Goal: Task Accomplishment & Management: Manage account settings

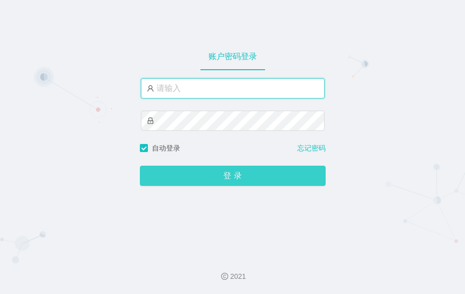
type input "admin"
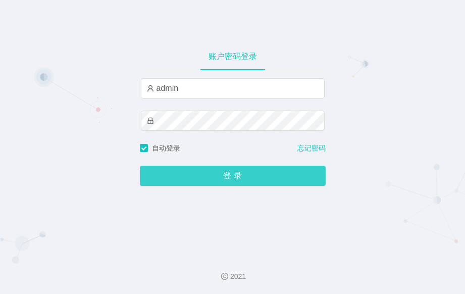
click at [224, 178] on button "登 录" at bounding box center [233, 176] width 186 height 20
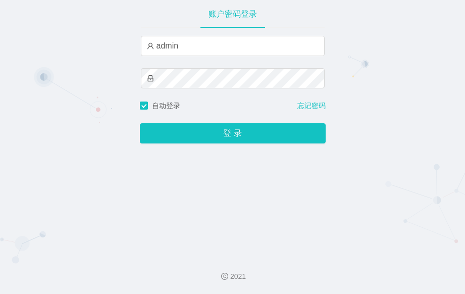
click at [409, 88] on div "账户密码登录 admin 自动登录 忘记密码 登 录" at bounding box center [232, 123] width 465 height 247
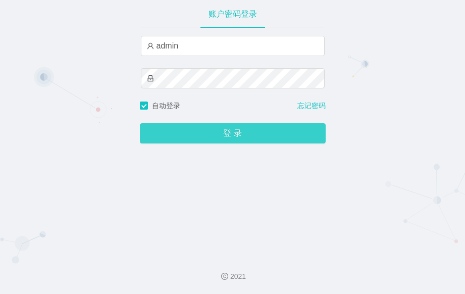
click at [254, 139] on button "登 录" at bounding box center [233, 133] width 186 height 20
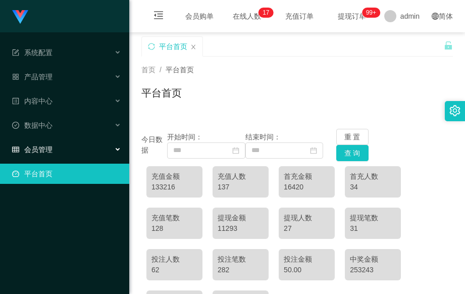
click at [113, 144] on div "会员管理" at bounding box center [64, 149] width 129 height 20
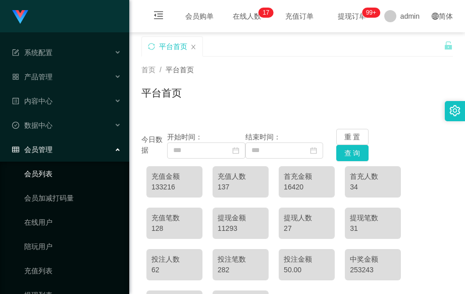
click at [78, 173] on link "会员列表" at bounding box center [72, 174] width 97 height 20
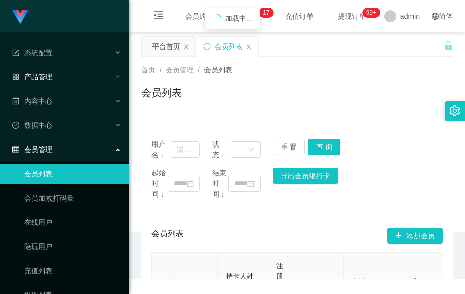
click at [115, 71] on div "产品管理" at bounding box center [64, 77] width 129 height 20
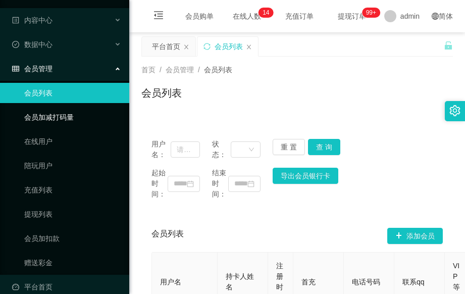
scroll to position [215, 0]
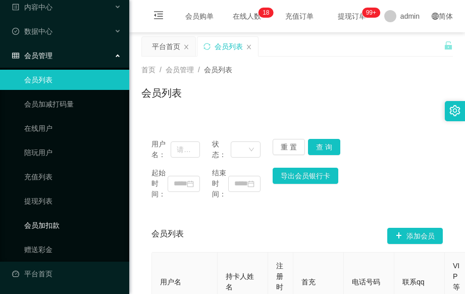
click at [81, 225] on link "会员加扣款" at bounding box center [72, 225] width 97 height 20
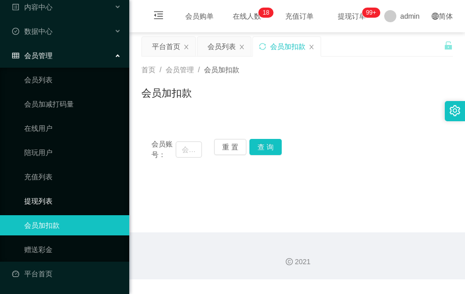
scroll to position [94, 0]
click at [185, 151] on input "text" at bounding box center [189, 149] width 26 height 16
click at [445, 180] on main "关闭左侧 关闭右侧 关闭其它 刷新页面 平台首页 会员列表 会员加扣款 首页 / 会员管理 / 会员加扣款 / 会员加扣款 会员账号： 重 置 查 询 会员账…" at bounding box center [297, 132] width 336 height 200
click at [188, 147] on input "text" at bounding box center [189, 149] width 26 height 16
paste input "89414445"
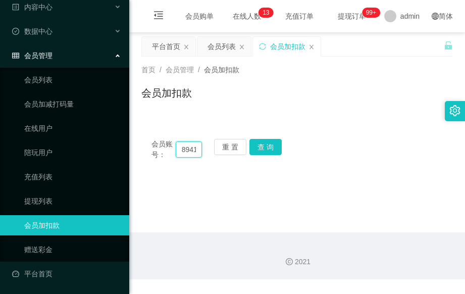
scroll to position [0, 17]
type input "89414445"
click at [260, 147] on button "查 询" at bounding box center [265, 147] width 32 height 16
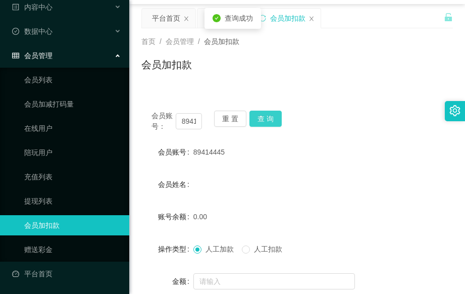
scroll to position [67, 0]
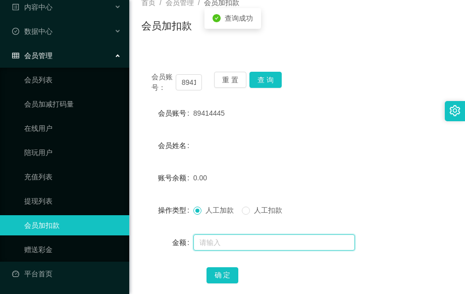
click at [220, 243] on input "text" at bounding box center [274, 242] width 162 height 16
type input "100"
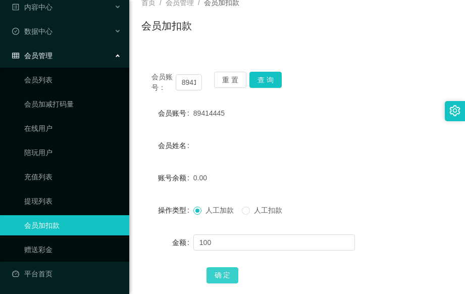
click at [224, 275] on button "确 定" at bounding box center [223, 275] width 32 height 16
click at [55, 85] on link "会员列表" at bounding box center [72, 80] width 97 height 20
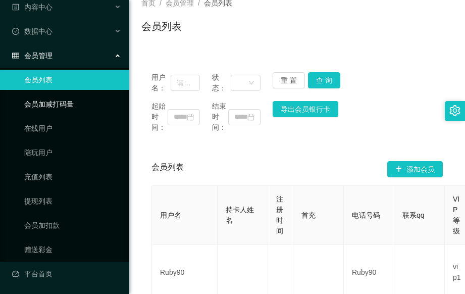
scroll to position [67, 0]
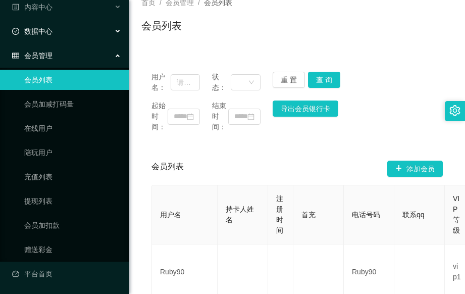
click at [113, 34] on div "数据中心" at bounding box center [64, 31] width 129 height 20
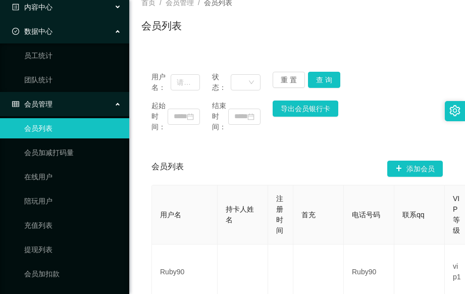
click at [116, 7] on icon at bounding box center [118, 7] width 5 height 0
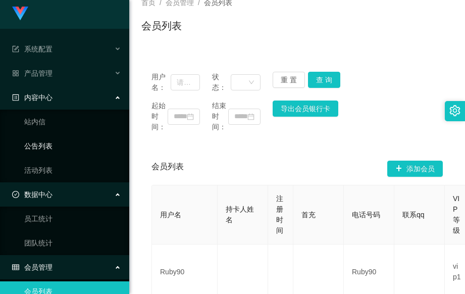
scroll to position [0, 0]
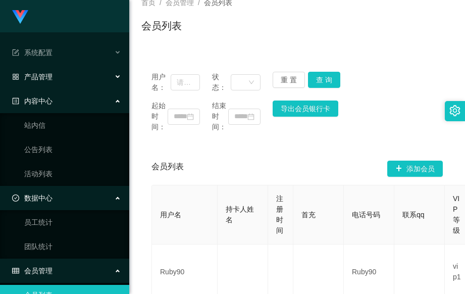
click at [109, 74] on div "产品管理" at bounding box center [64, 77] width 129 height 20
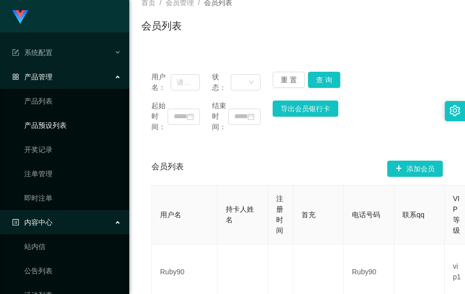
click at [96, 126] on link "产品预设列表" at bounding box center [72, 125] width 97 height 20
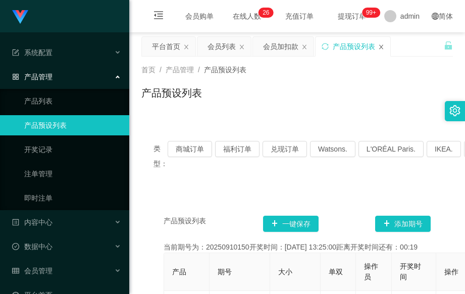
click at [381, 46] on icon "图标: close" at bounding box center [381, 46] width 4 height 5
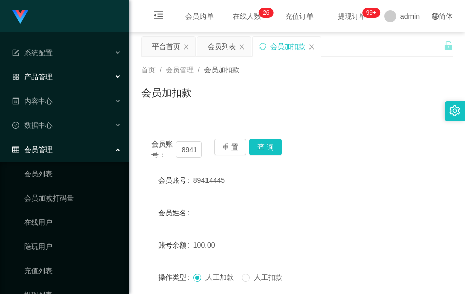
click at [115, 75] on div "产品管理" at bounding box center [64, 77] width 129 height 20
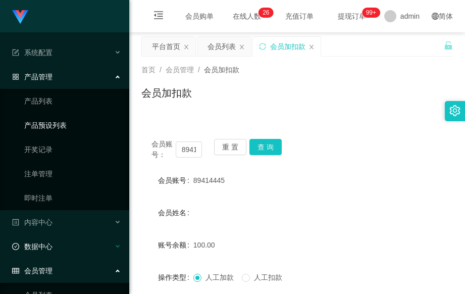
drag, startPoint x: 94, startPoint y: 123, endPoint x: 47, endPoint y: 246, distance: 131.9
click at [94, 123] on link "产品预设列表" at bounding box center [72, 125] width 97 height 20
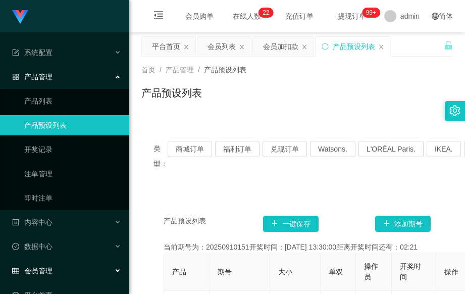
click at [116, 271] on icon at bounding box center [118, 271] width 5 height 0
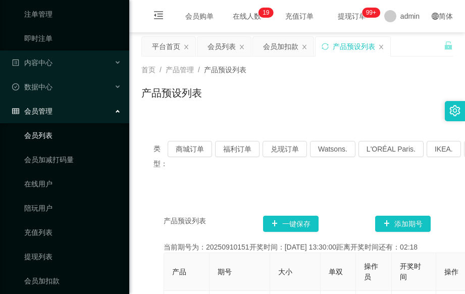
click at [70, 138] on link "会员列表" at bounding box center [72, 135] width 97 height 20
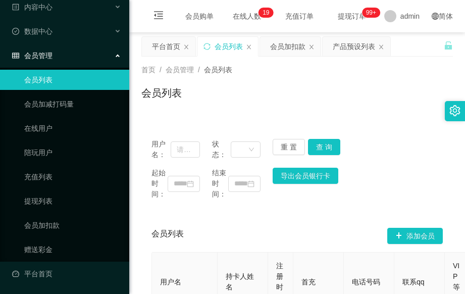
scroll to position [94, 0]
click at [63, 225] on link "会员加扣款" at bounding box center [72, 225] width 97 height 20
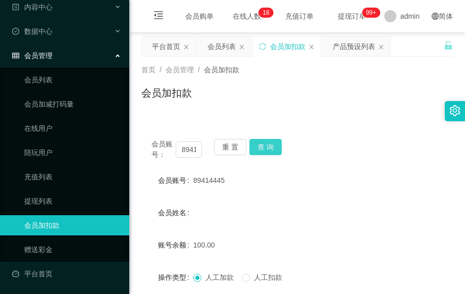
click at [268, 148] on button "查 询" at bounding box center [265, 147] width 32 height 16
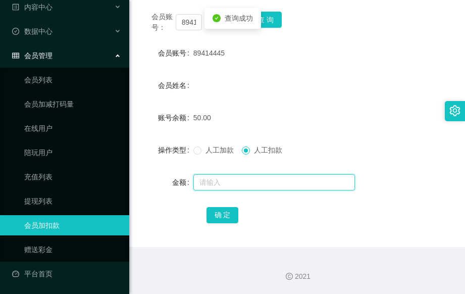
click at [239, 180] on input "text" at bounding box center [274, 182] width 162 height 16
type input "100"
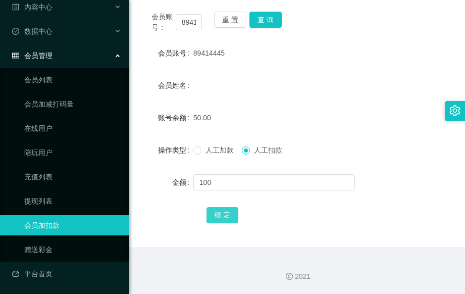
click at [224, 218] on button "确 定" at bounding box center [223, 215] width 32 height 16
click at [270, 15] on button "查 询" at bounding box center [265, 20] width 32 height 16
click at [259, 58] on div "89414445" at bounding box center [284, 53] width 182 height 20
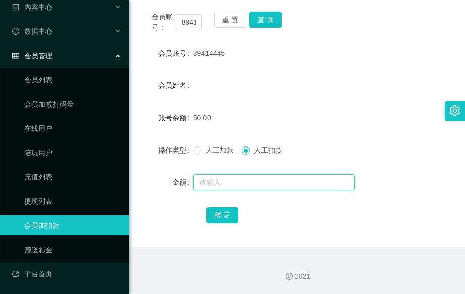
click at [221, 183] on input "text" at bounding box center [274, 182] width 162 height 16
type input "100"
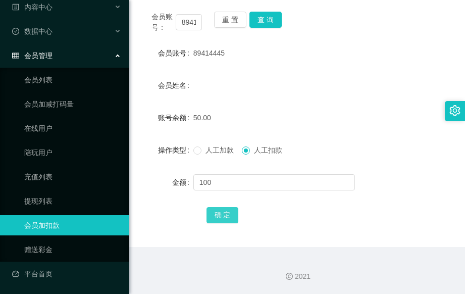
click at [224, 215] on button "确 定" at bounding box center [223, 215] width 32 height 16
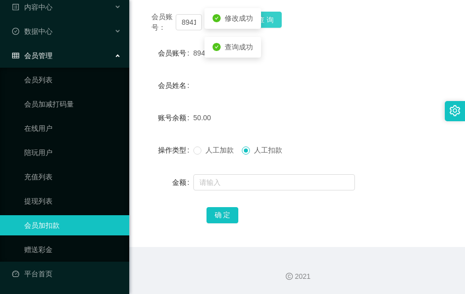
click at [267, 21] on button "查 询" at bounding box center [265, 20] width 32 height 16
drag, startPoint x: 273, startPoint y: 115, endPoint x: 271, endPoint y: 109, distance: 6.6
click at [273, 113] on div "50.00" at bounding box center [284, 118] width 182 height 20
drag, startPoint x: 194, startPoint y: 22, endPoint x: 170, endPoint y: 23, distance: 24.7
click at [170, 23] on div "会员账号： 89414445" at bounding box center [176, 22] width 50 height 21
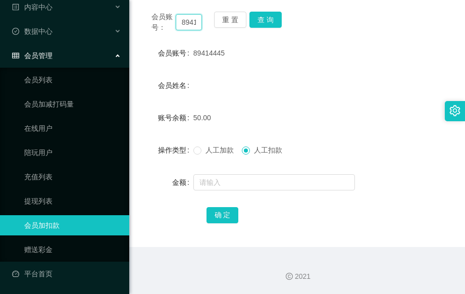
click at [195, 24] on input "89414445" at bounding box center [189, 22] width 26 height 16
drag, startPoint x: 171, startPoint y: 23, endPoint x: 158, endPoint y: 24, distance: 13.1
click at [158, 24] on div "会员账号：" at bounding box center [176, 22] width 50 height 21
drag, startPoint x: 231, startPoint y: 50, endPoint x: 188, endPoint y: 51, distance: 42.4
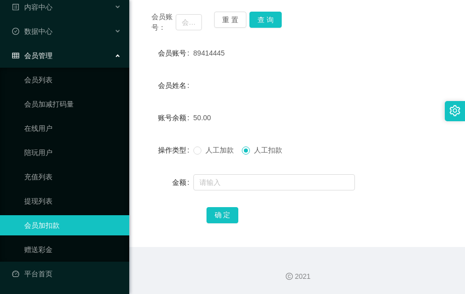
click at [188, 51] on div "会员账号 89414445" at bounding box center [297, 53] width 312 height 20
copy div "会员账号 89414445"
click at [191, 22] on input "text" at bounding box center [189, 22] width 26 height 16
paste input "89414445"
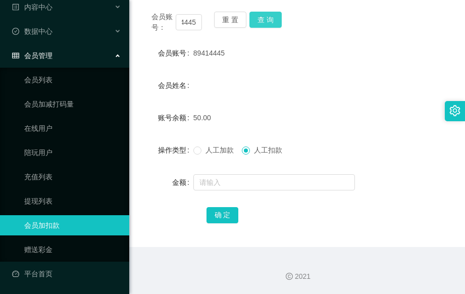
click at [268, 21] on button "查 询" at bounding box center [265, 20] width 32 height 16
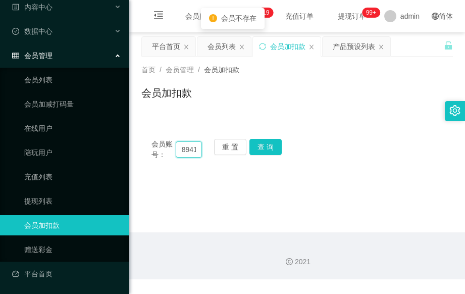
scroll to position [0, 0]
drag, startPoint x: 199, startPoint y: 150, endPoint x: 164, endPoint y: 150, distance: 35.4
click at [164, 150] on div "会员账号： 89414445" at bounding box center [176, 149] width 50 height 21
type input "4445"
drag, startPoint x: 197, startPoint y: 149, endPoint x: 171, endPoint y: 146, distance: 26.4
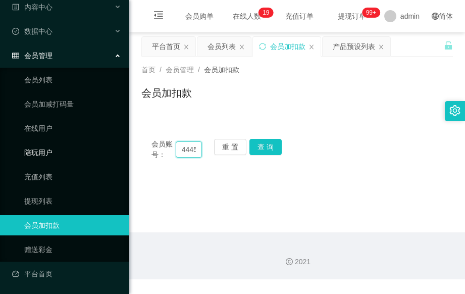
click at [126, 149] on section "系统配置 产品管理 产品列表 产品预设列表 开奖记录 注单管理 即时注单 内容中心 站内信 公告列表 活动列表 数据中心 员工统计 团队统计 会员管理 会员列…" at bounding box center [232, 139] width 465 height 279
drag, startPoint x: 193, startPoint y: 149, endPoint x: 170, endPoint y: 150, distance: 22.8
click at [170, 150] on div "会员账号：" at bounding box center [176, 149] width 50 height 21
click at [187, 147] on input "text" at bounding box center [189, 149] width 26 height 16
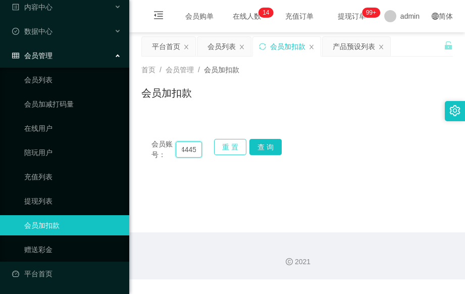
type input "89414445"
click at [237, 146] on button "重 置" at bounding box center [230, 147] width 32 height 16
click at [193, 149] on input "text" at bounding box center [189, 149] width 26 height 16
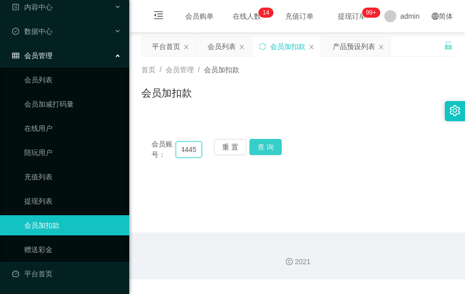
type input "89414445"
click at [268, 148] on button "查 询" at bounding box center [265, 147] width 32 height 16
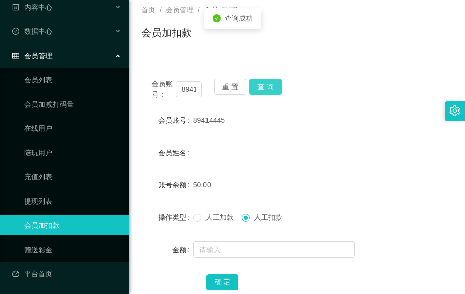
scroll to position [127, 0]
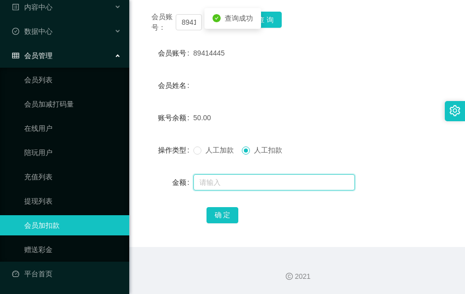
click at [225, 184] on input "text" at bounding box center [274, 182] width 162 height 16
type input "100"
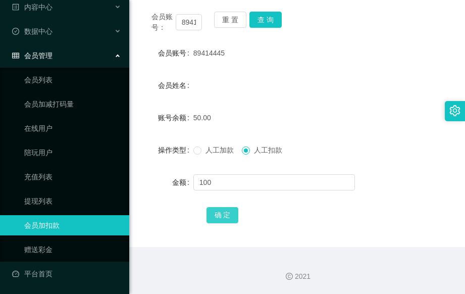
click at [224, 214] on button "确 定" at bounding box center [223, 215] width 32 height 16
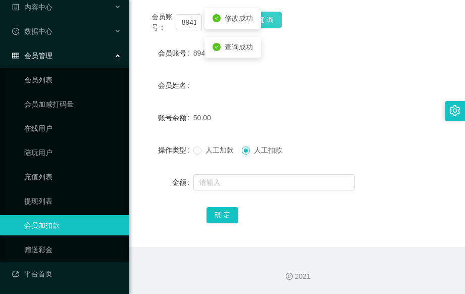
click at [273, 16] on button "查 询" at bounding box center [265, 20] width 32 height 16
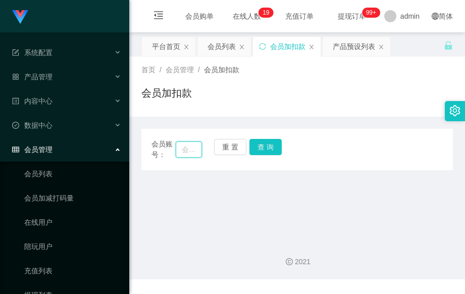
click at [187, 150] on input "text" at bounding box center [189, 149] width 26 height 16
click at [186, 148] on input "text" at bounding box center [189, 149] width 26 height 16
type input "89414445"
click at [269, 146] on button "查 询" at bounding box center [265, 147] width 32 height 16
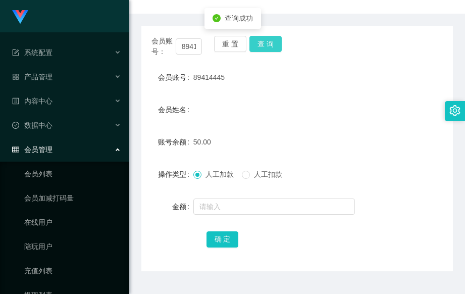
scroll to position [127, 0]
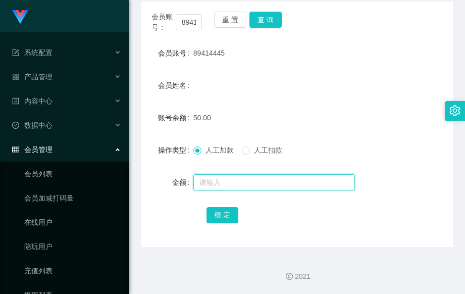
click at [215, 181] on input "text" at bounding box center [274, 182] width 162 height 16
type input "100"
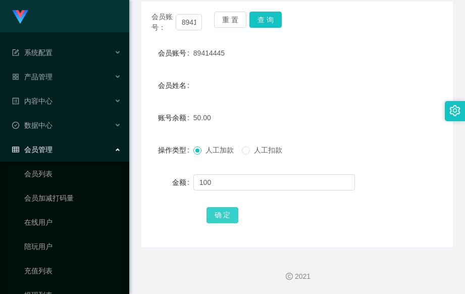
click at [224, 218] on button "确 定" at bounding box center [223, 215] width 32 height 16
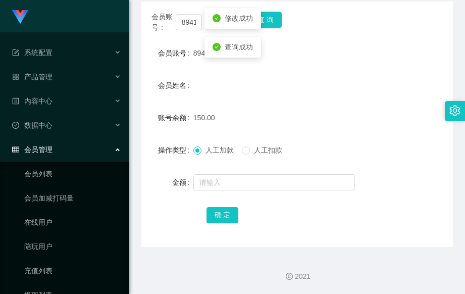
click at [251, 101] on form "会员账号 89414445 会员姓名 账号余额 150.00 操作类型 人工加款 人工扣款 金额 确 定" at bounding box center [297, 134] width 312 height 182
drag, startPoint x: 226, startPoint y: 54, endPoint x: 192, endPoint y: 57, distance: 34.5
click at [192, 57] on div "会员账号 89414445" at bounding box center [297, 53] width 312 height 20
copy div "会员账号 89414445"
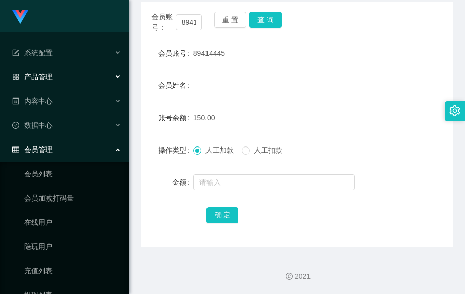
click at [115, 78] on div "产品管理" at bounding box center [64, 77] width 129 height 20
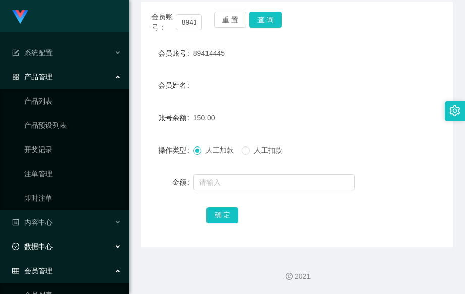
click at [116, 246] on icon at bounding box center [118, 246] width 5 height 0
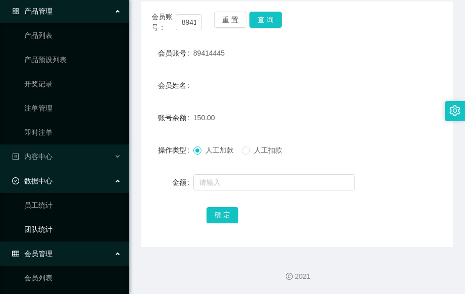
scroll to position [202, 0]
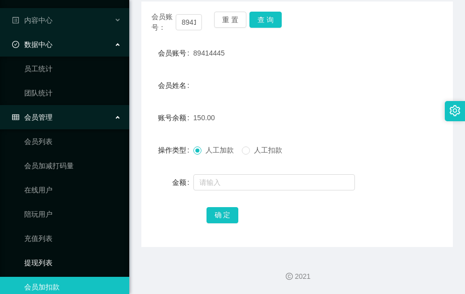
click at [73, 260] on link "提现列表" at bounding box center [72, 262] width 97 height 20
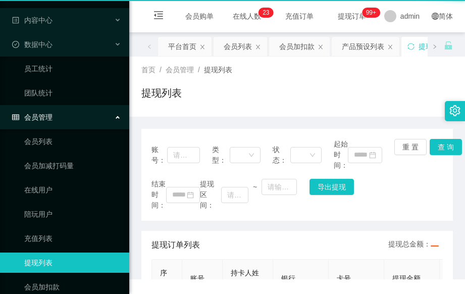
click at [52, 263] on link "提现列表" at bounding box center [72, 262] width 97 height 20
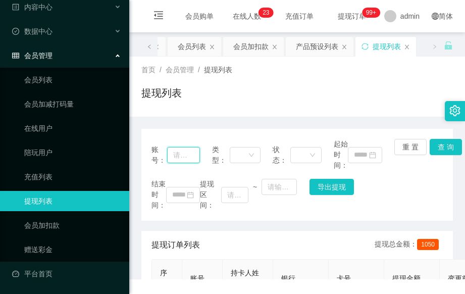
click at [182, 152] on input "text" at bounding box center [183, 155] width 33 height 16
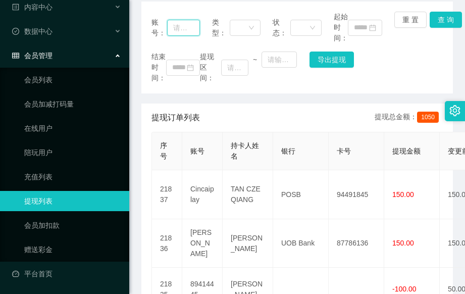
scroll to position [94, 0]
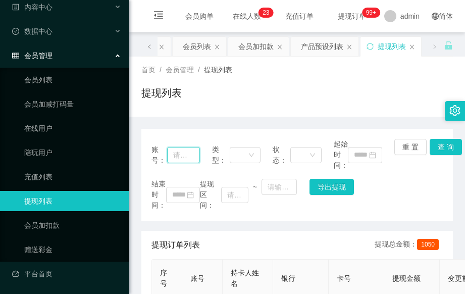
paste input "89414445"
type input "89414445"
click at [431, 148] on button "查 询" at bounding box center [446, 147] width 32 height 16
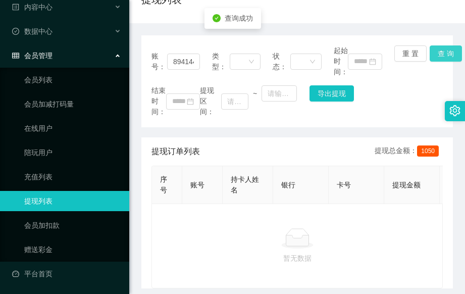
scroll to position [8, 0]
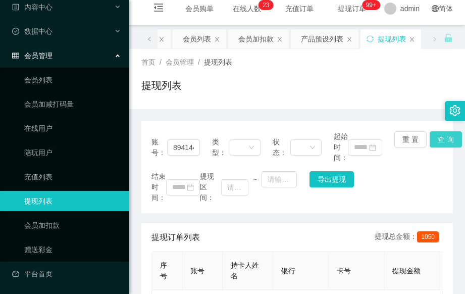
click at [432, 140] on button "查 询" at bounding box center [446, 139] width 32 height 16
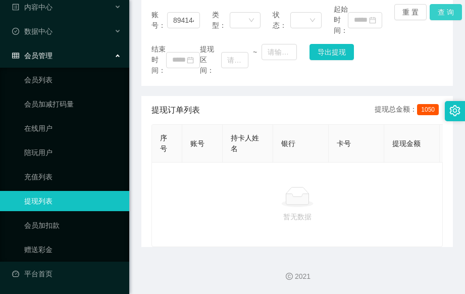
scroll to position [0, 250]
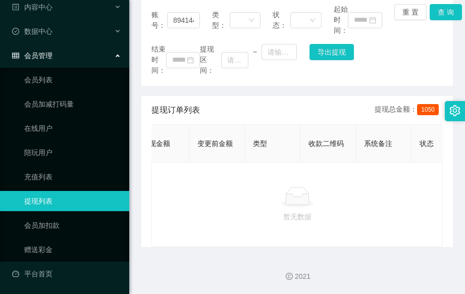
click at [181, 162] on div "暂无数据" at bounding box center [296, 204] width 291 height 85
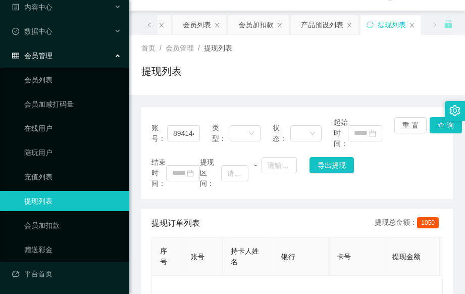
scroll to position [8, 0]
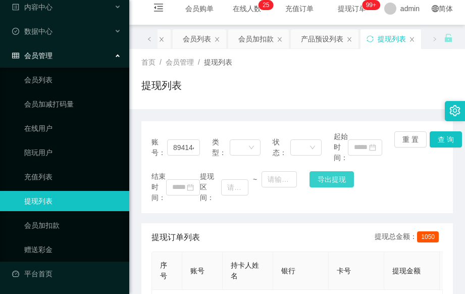
click at [328, 180] on button "导出提现" at bounding box center [332, 179] width 44 height 16
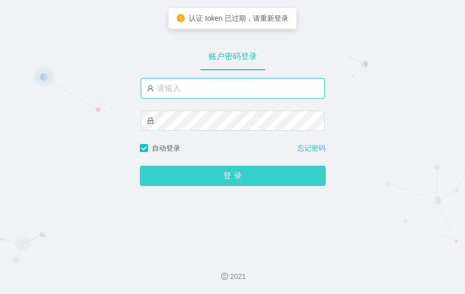
type input "admin"
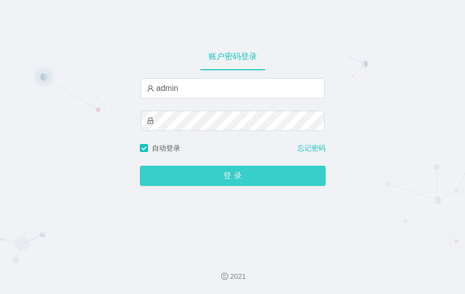
click at [238, 175] on button "登 录" at bounding box center [233, 176] width 186 height 20
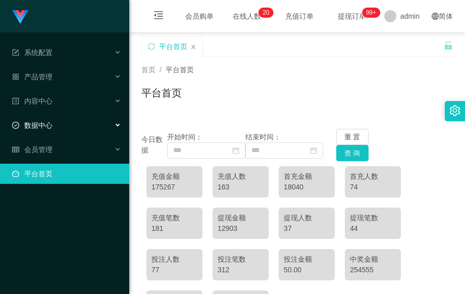
click at [116, 125] on icon at bounding box center [118, 125] width 5 height 0
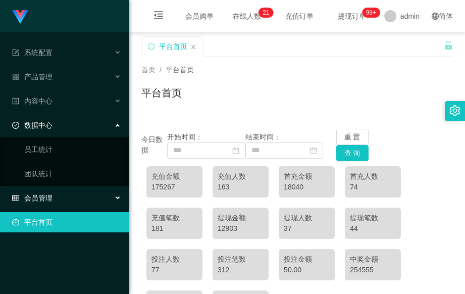
click at [116, 198] on icon at bounding box center [118, 198] width 5 height 0
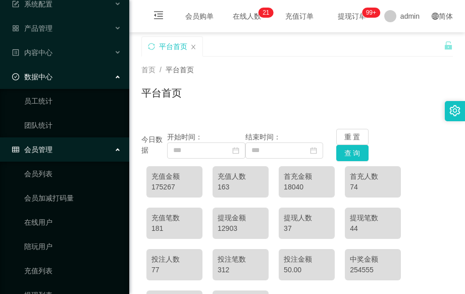
scroll to position [135, 0]
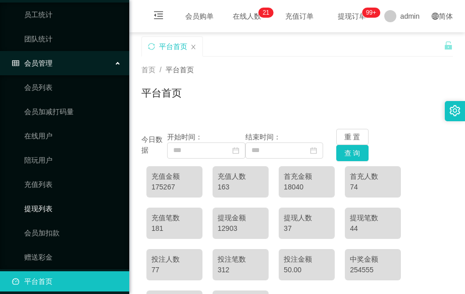
click at [53, 208] on link "提现列表" at bounding box center [72, 208] width 97 height 20
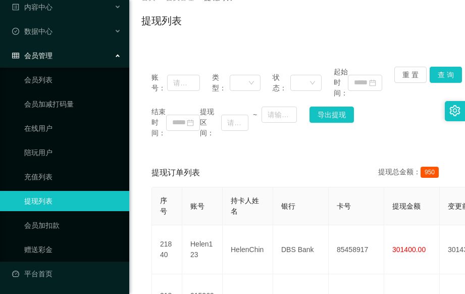
scroll to position [67, 0]
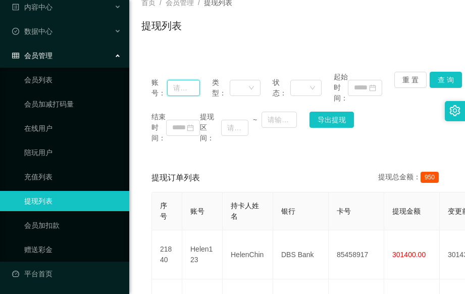
click at [180, 85] on input "text" at bounding box center [183, 88] width 33 height 16
type input "89414445"
click at [445, 82] on button "查 询" at bounding box center [446, 80] width 32 height 16
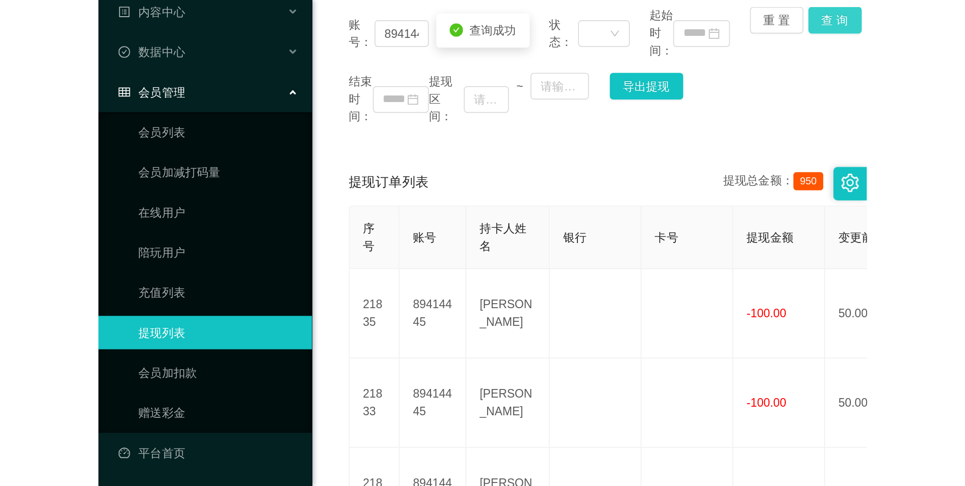
scroll to position [202, 0]
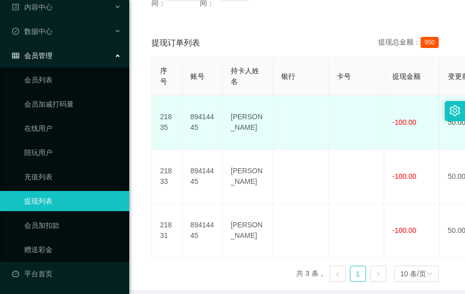
drag, startPoint x: 363, startPoint y: 124, endPoint x: 324, endPoint y: 124, distance: 38.9
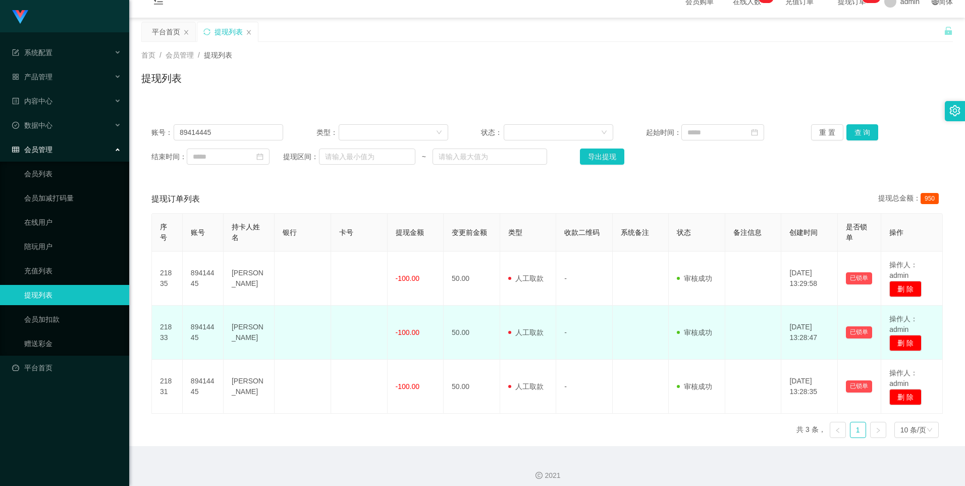
scroll to position [22, 0]
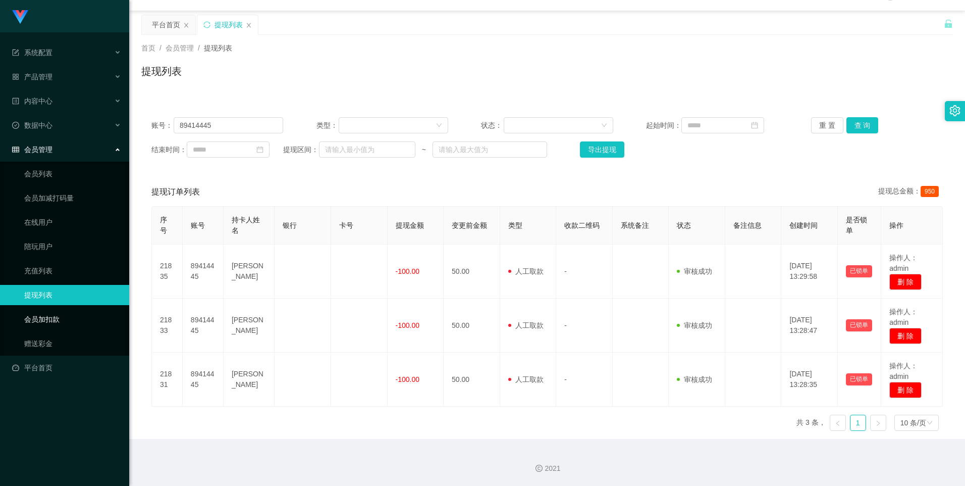
click at [80, 293] on link "会员加扣款" at bounding box center [72, 319] width 97 height 20
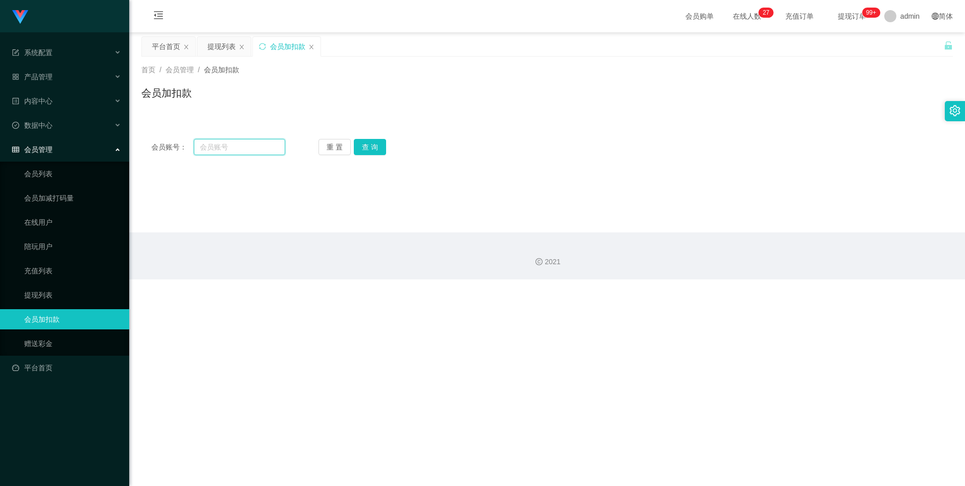
click at [230, 144] on input "text" at bounding box center [239, 147] width 91 height 16
click at [378, 145] on button "查 询" at bounding box center [370, 147] width 32 height 16
drag, startPoint x: 235, startPoint y: 147, endPoint x: 187, endPoint y: 147, distance: 48.0
click at [187, 147] on div "会员账号： 84914445" at bounding box center [218, 147] width 134 height 16
type input "89414445"
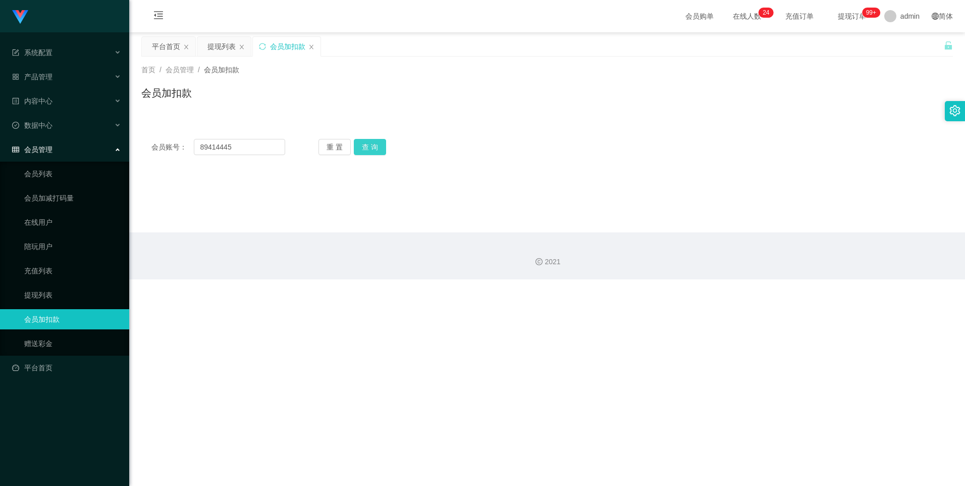
click at [374, 151] on button "查 询" at bounding box center [370, 147] width 32 height 16
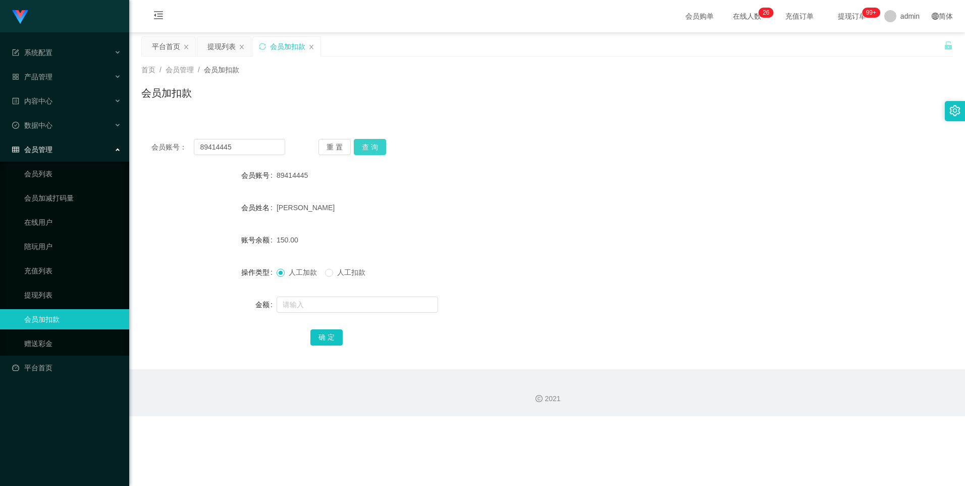
click at [371, 144] on button "查 询" at bounding box center [370, 147] width 32 height 16
